Goal: Information Seeking & Learning: Learn about a topic

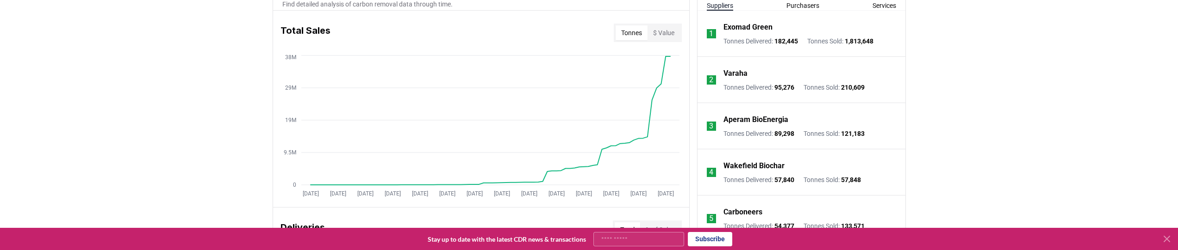
scroll to position [368, 0]
drag, startPoint x: 678, startPoint y: 200, endPoint x: 492, endPoint y: 92, distance: 214.9
click at [492, 91] on div "Jan 2019 Jul 2019 Jan 2020 Jul 2020 Jan 2021 Jul 2021 Jan 2022 Jul 2022 Jan 202…" at bounding box center [481, 126] width 416 height 149
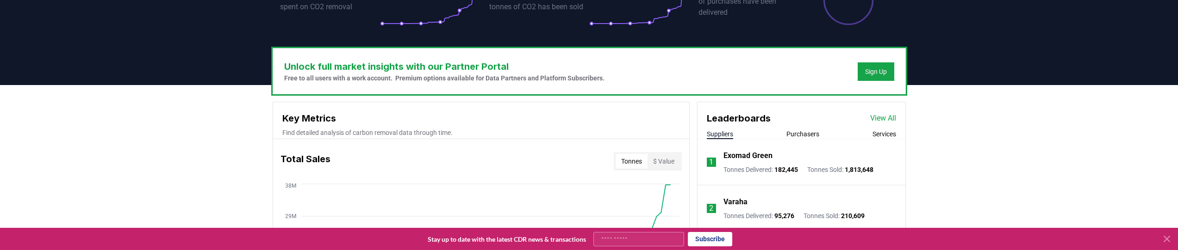
scroll to position [226, 0]
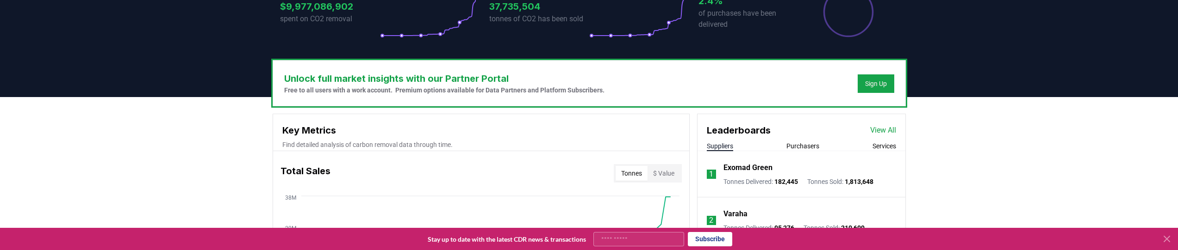
click at [884, 125] on div "Leaderboards View All" at bounding box center [802, 125] width 208 height 23
click at [884, 126] on link "View All" at bounding box center [883, 130] width 26 height 11
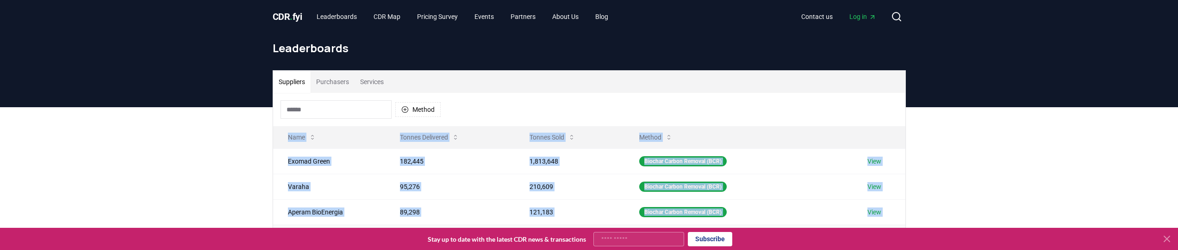
drag, startPoint x: 464, startPoint y: 117, endPoint x: 755, endPoint y: 225, distance: 310.8
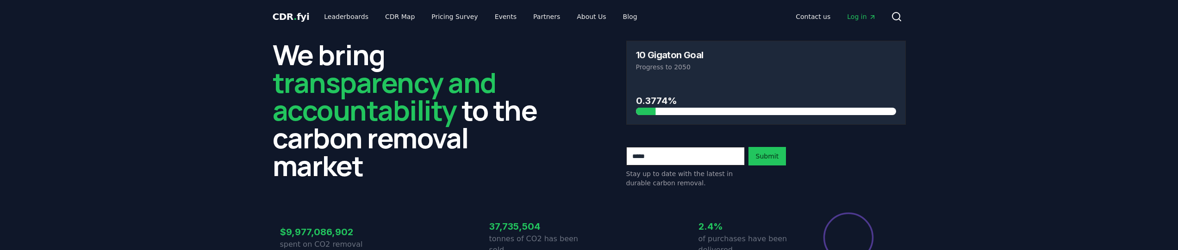
scroll to position [226, 0]
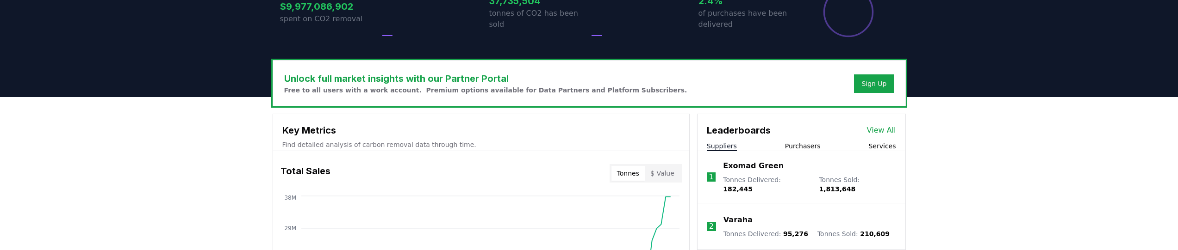
drag, startPoint x: 459, startPoint y: 144, endPoint x: 407, endPoint y: 141, distance: 51.5
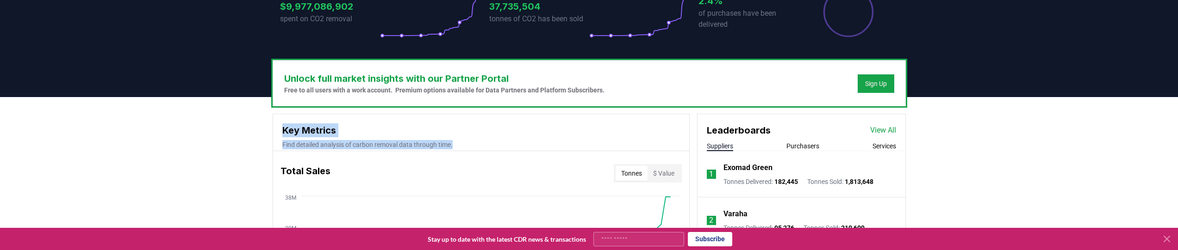
drag, startPoint x: 310, startPoint y: 133, endPoint x: 468, endPoint y: 141, distance: 158.1
click at [471, 141] on div "Key Metrics Find detailed analysis of carbon removal data through time." at bounding box center [481, 132] width 416 height 37
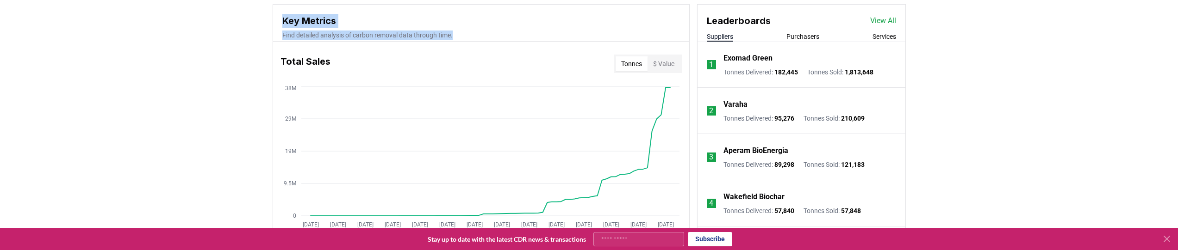
scroll to position [313, 0]
